Goal: Check status: Check status

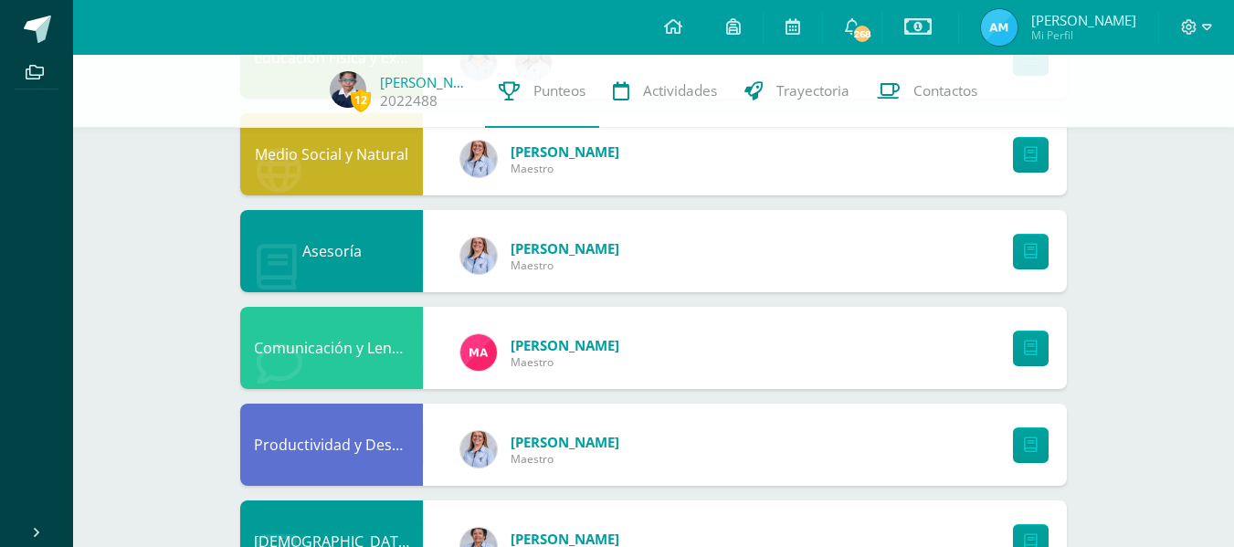
scroll to position [386, 0]
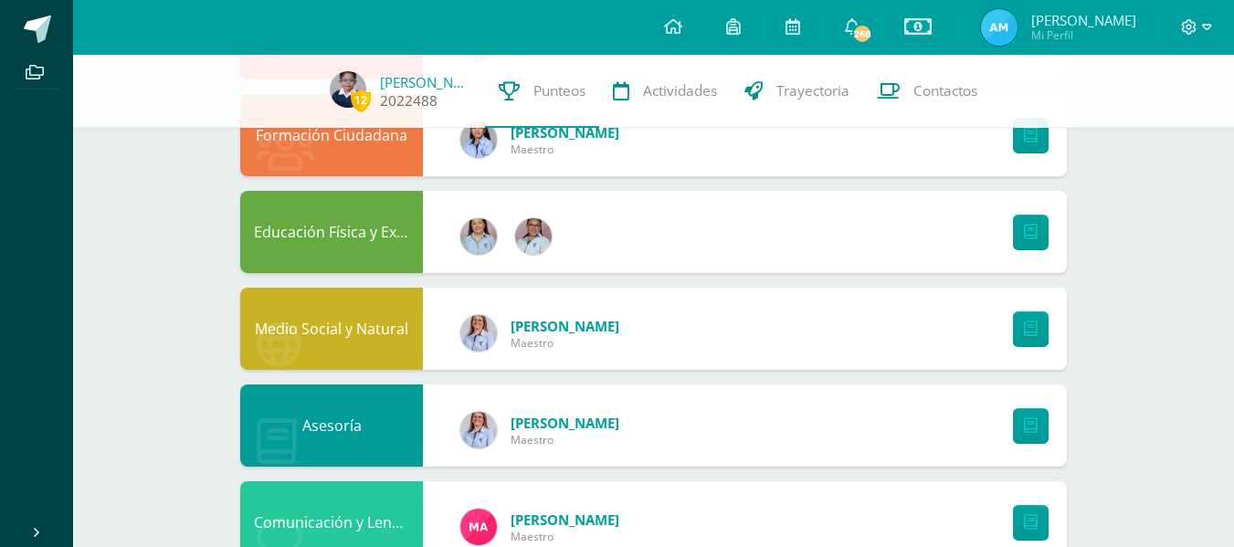
click at [365, 103] on span "12" at bounding box center [361, 100] width 20 height 23
click at [392, 89] on link "Santiago Alemán" at bounding box center [425, 82] width 91 height 18
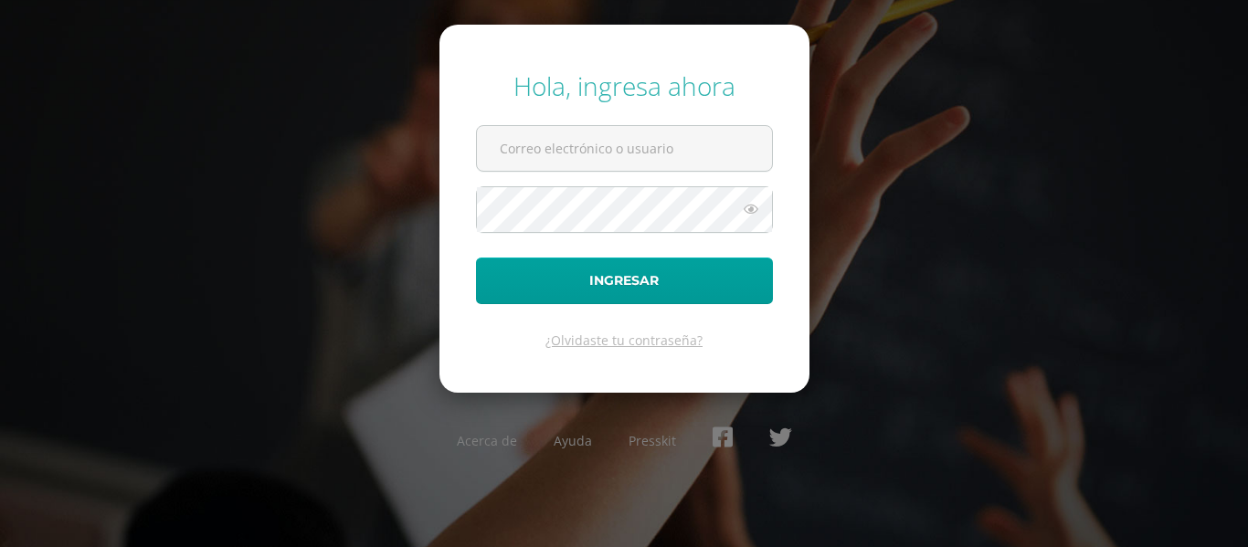
click at [994, 199] on div "Hola, ingresa ahora Ingresar ¿Olvidaste tu contraseña? Acerca de Ayuda Presskit" at bounding box center [624, 273] width 1178 height 438
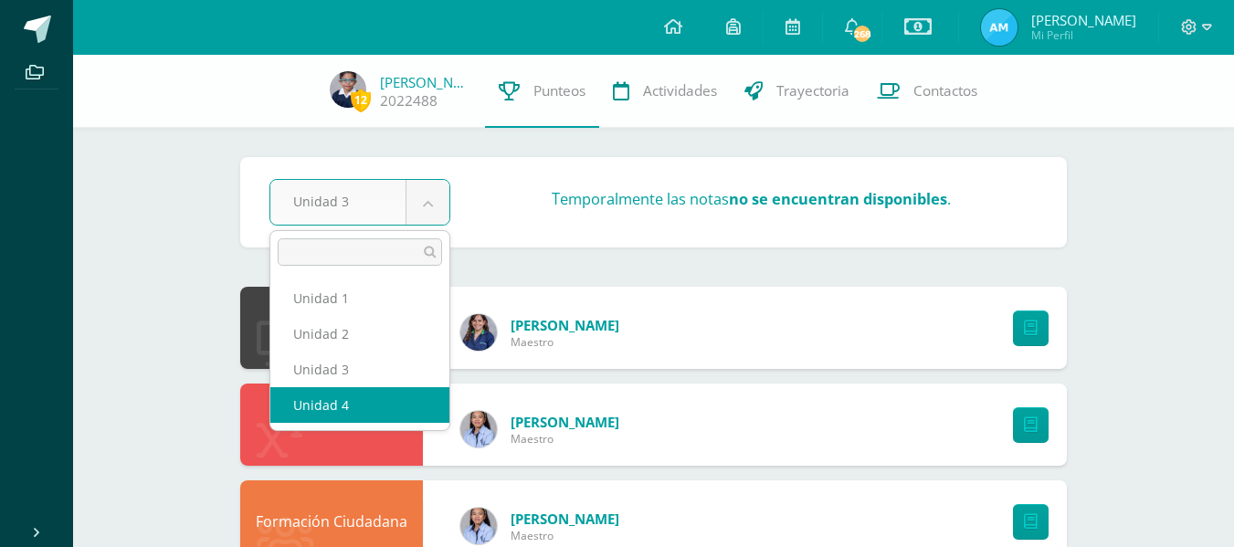
select select "Unidad 4"
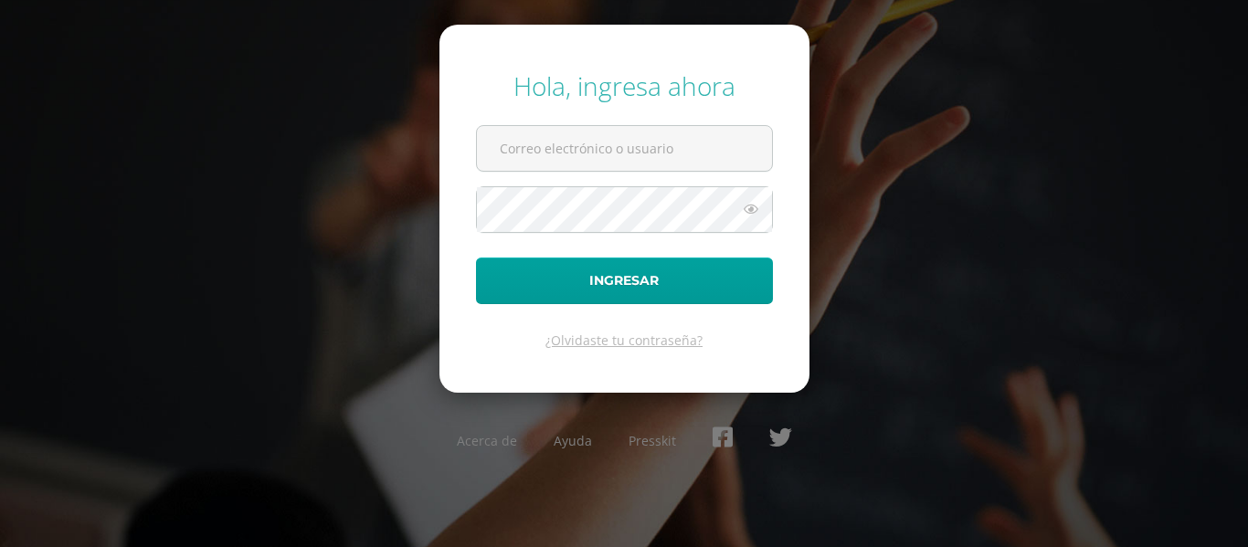
click at [925, 153] on div "Hola, ingresa ahora Ingresar ¿Olvidaste tu contraseña? Acerca de Ayuda Presskit" at bounding box center [624, 273] width 1178 height 438
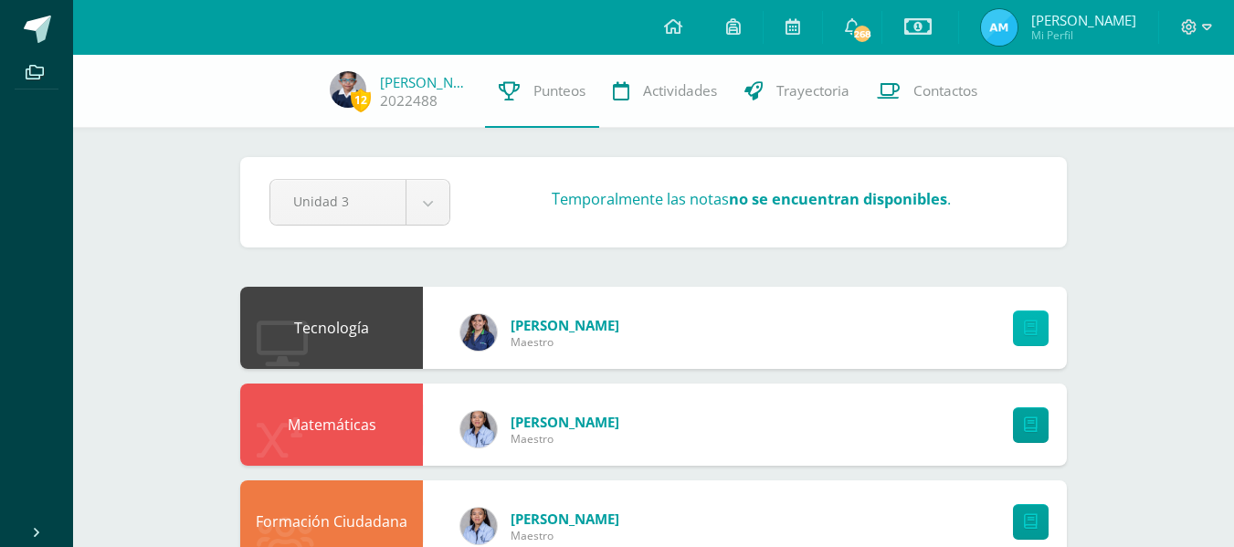
click at [1034, 332] on icon at bounding box center [1031, 329] width 14 height 16
click at [553, 89] on span "Punteos" at bounding box center [559, 90] width 52 height 19
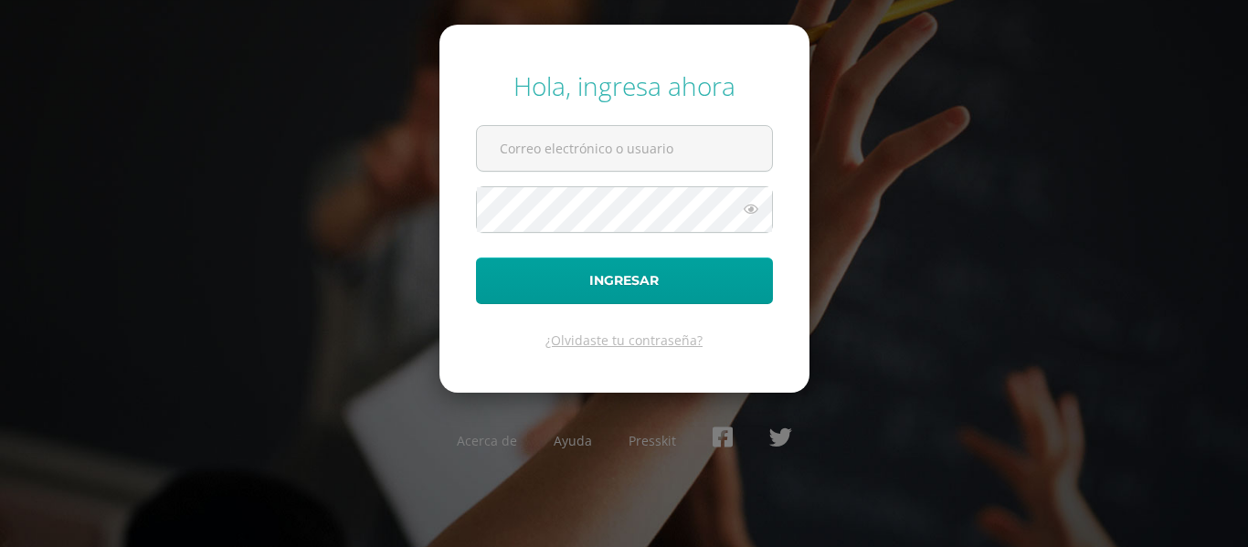
click at [1067, 198] on div "Hola, ingresa ahora Ingresar ¿Olvidaste tu contraseña? Acerca de Ayuda Presskit" at bounding box center [624, 273] width 1178 height 438
click at [1006, 97] on div "Hola, ingresa ahora Ingresar ¿Olvidaste tu contraseña? Acerca de Ayuda Presskit" at bounding box center [624, 273] width 1178 height 438
click at [964, 97] on div "Hola, ingresa ahora Ingresar ¿Olvidaste tu contraseña? Acerca de Ayuda Presskit" at bounding box center [624, 273] width 1178 height 438
click at [953, 61] on div "Hola, ingresa ahora Ingresar ¿Olvidaste tu contraseña? Acerca de Ayuda Presskit" at bounding box center [624, 273] width 1178 height 438
click at [932, 116] on div "Hola, ingresa ahora Ingresar ¿Olvidaste tu contraseña? Acerca de Ayuda Presskit" at bounding box center [624, 273] width 1178 height 438
